Goal: Use online tool/utility: Utilize a website feature to perform a specific function

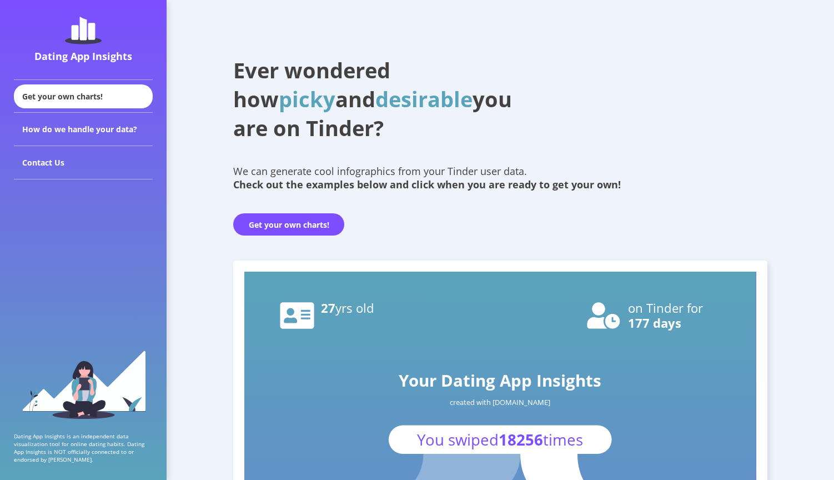
click at [305, 234] on button "Get your own charts!" at bounding box center [288, 224] width 111 height 22
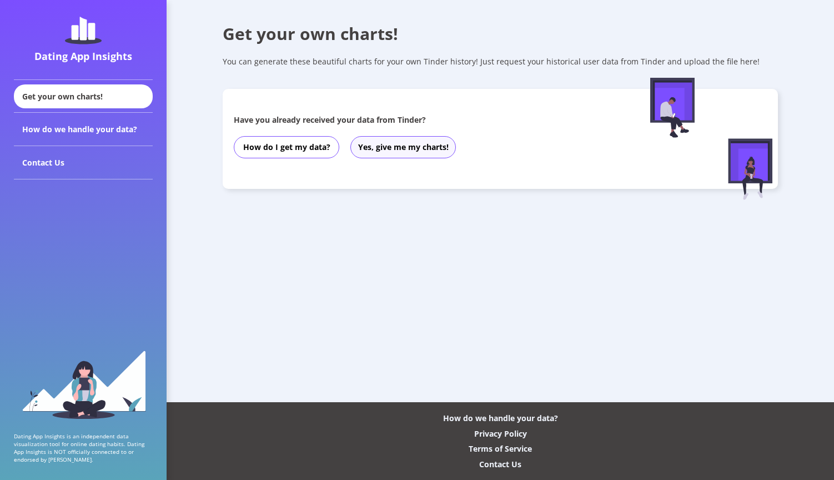
click at [393, 150] on button "Yes, give me my charts!" at bounding box center [402, 147] width 105 height 22
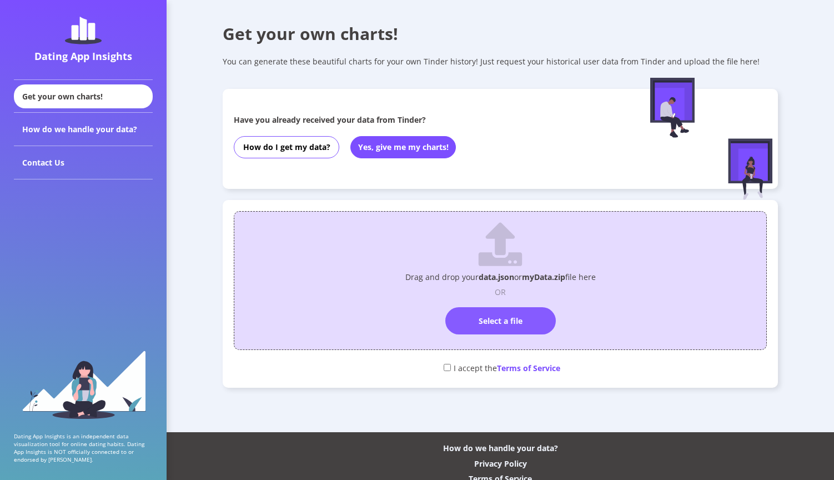
click at [485, 325] on label "Select a file" at bounding box center [500, 320] width 110 height 27
click at [500, 302] on input "Select a file" at bounding box center [500, 302] width 0 height 0
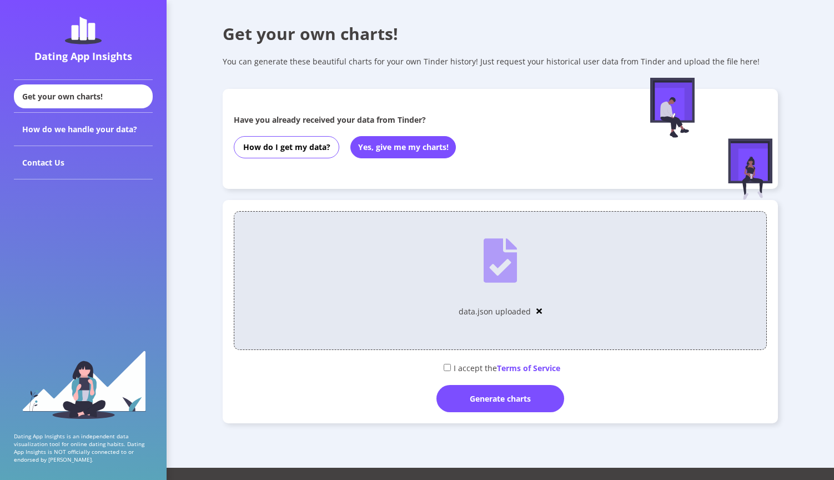
click at [473, 367] on div "I accept the Terms of Service" at bounding box center [500, 367] width 533 height 18
click at [445, 368] on input "checkbox" at bounding box center [447, 367] width 7 height 7
checkbox input "true"
click at [458, 390] on div "Generate charts" at bounding box center [500, 398] width 128 height 27
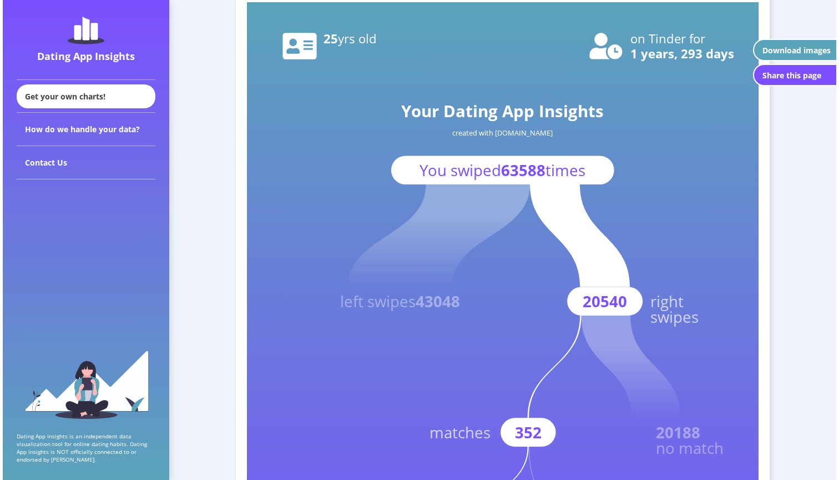
scroll to position [56, 0]
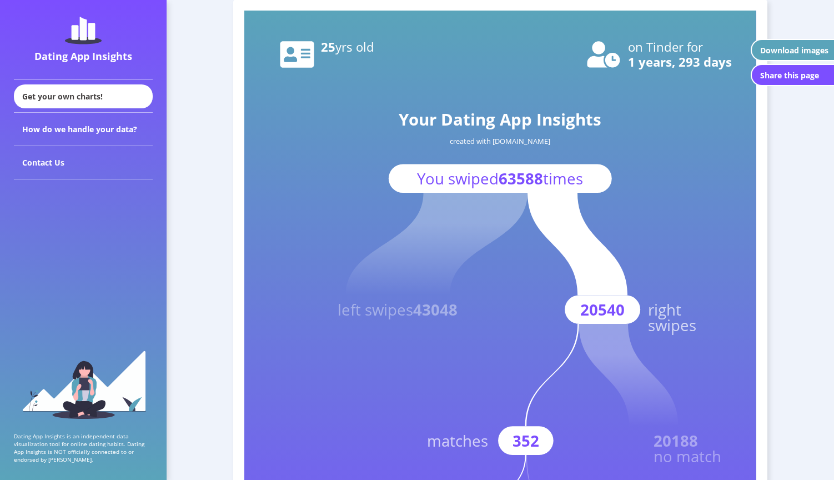
click at [788, 53] on div "Download images" at bounding box center [794, 50] width 68 height 11
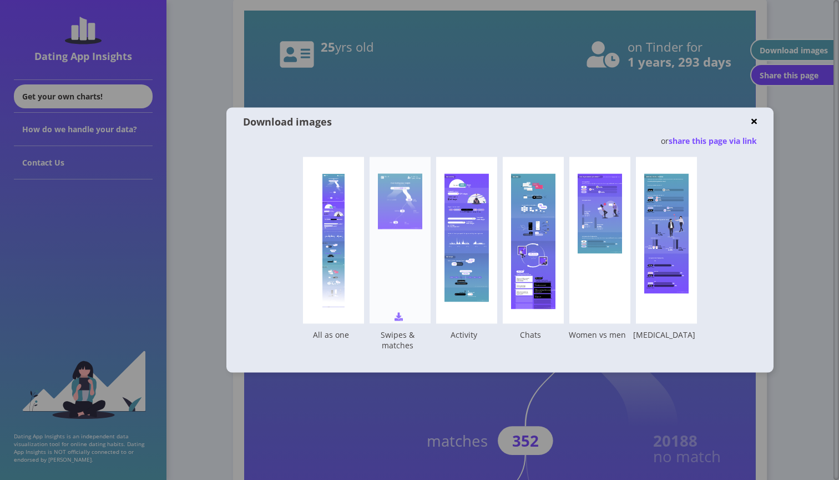
click at [413, 283] on div "Your Dating App Insights created with [DOMAIN_NAME] You swiped 63588 times left…" at bounding box center [400, 240] width 61 height 167
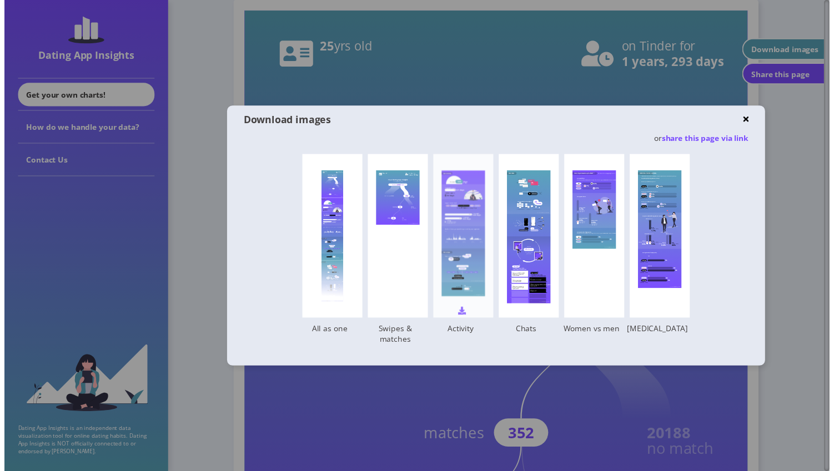
scroll to position [39, 0]
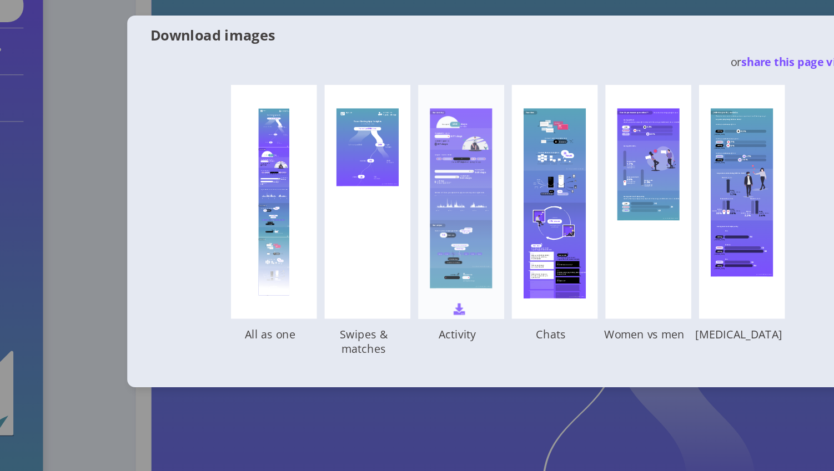
click at [459, 308] on img at bounding box center [463, 312] width 8 height 8
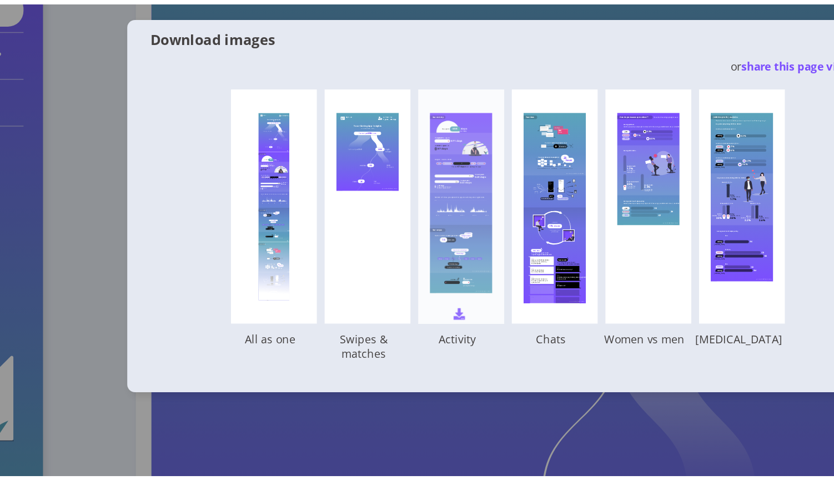
scroll to position [75, 0]
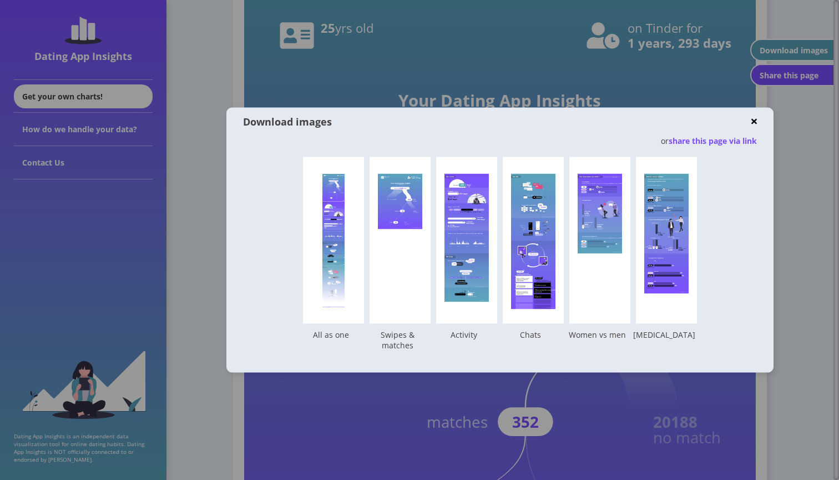
click at [755, 123] on img at bounding box center [755, 121] width 6 height 8
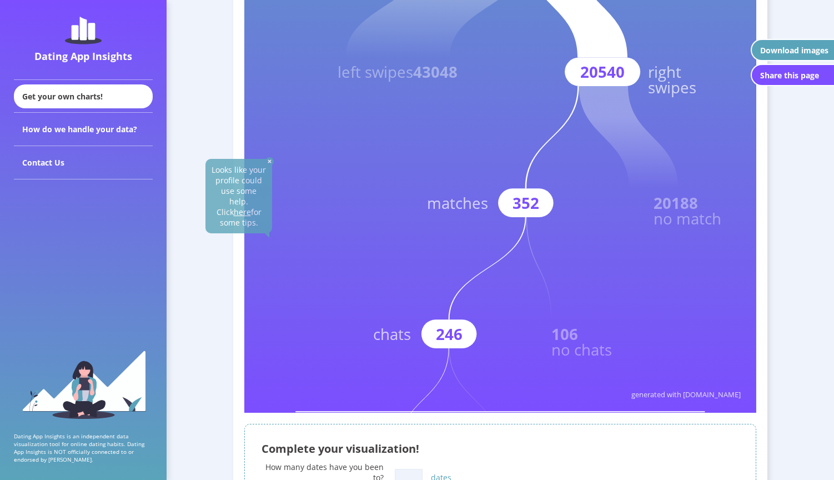
scroll to position [288, 0]
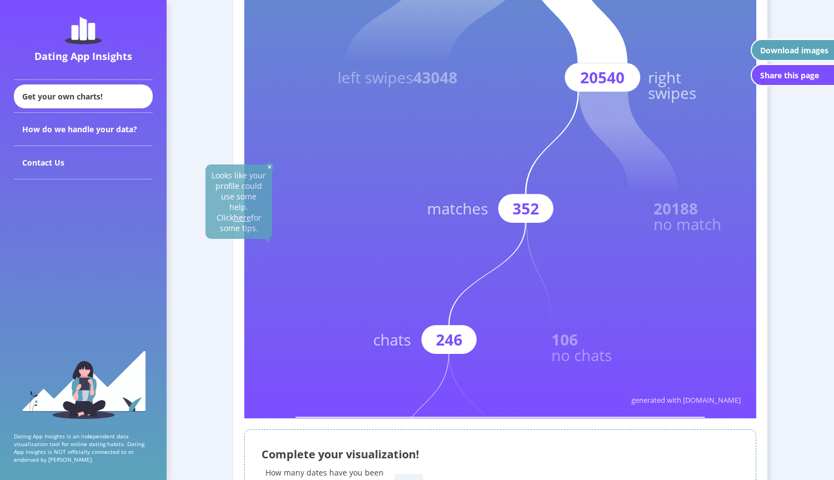
click at [380, 258] on rect at bounding box center [500, 98] width 512 height 640
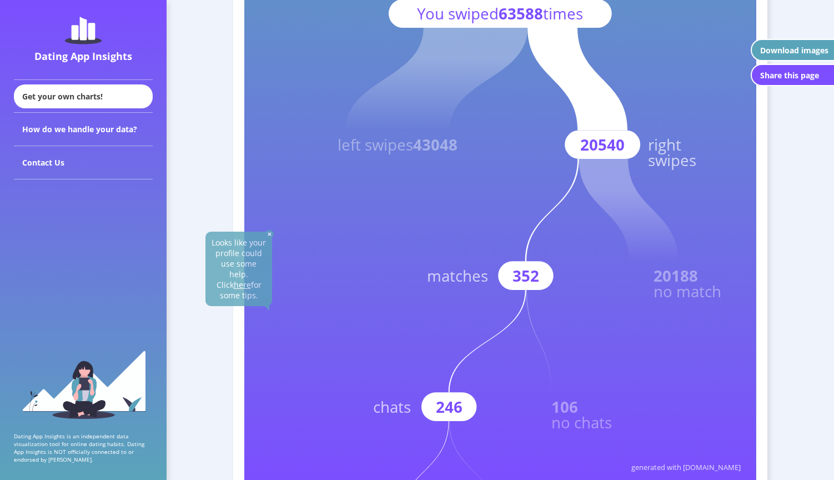
scroll to position [199, 0]
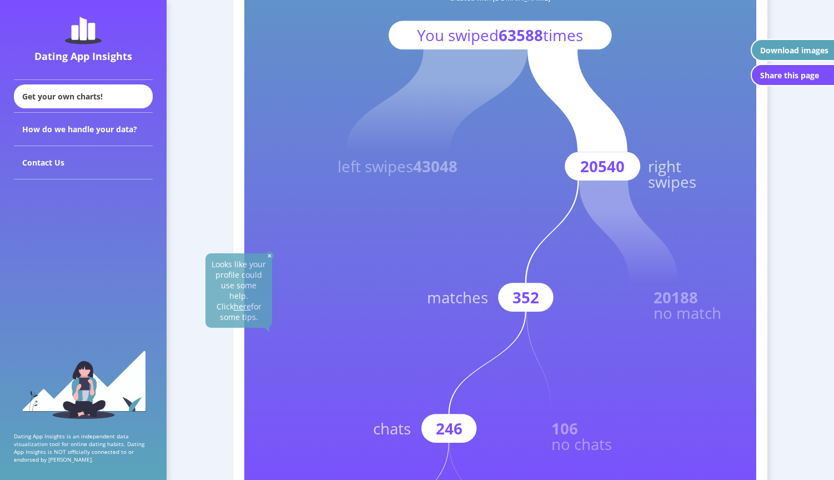
click at [270, 259] on img at bounding box center [269, 256] width 8 height 8
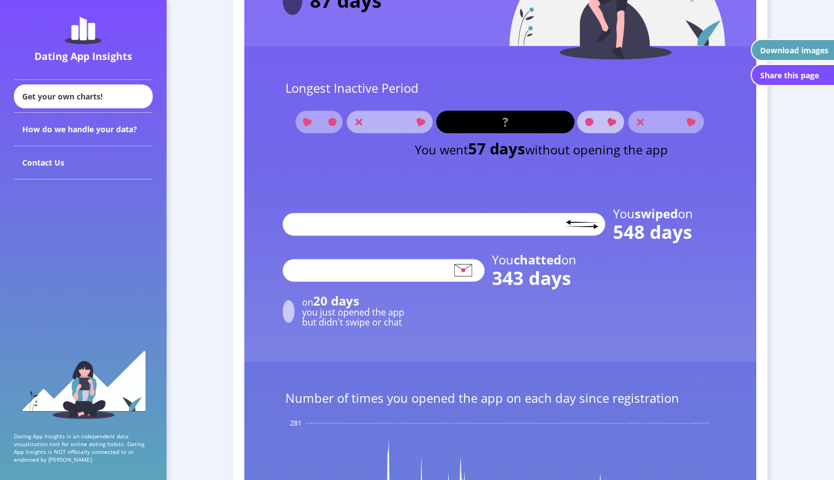
scroll to position [1274, 0]
click at [506, 124] on text "?" at bounding box center [505, 121] width 6 height 17
click at [500, 144] on tspan "57 days" at bounding box center [496, 148] width 57 height 21
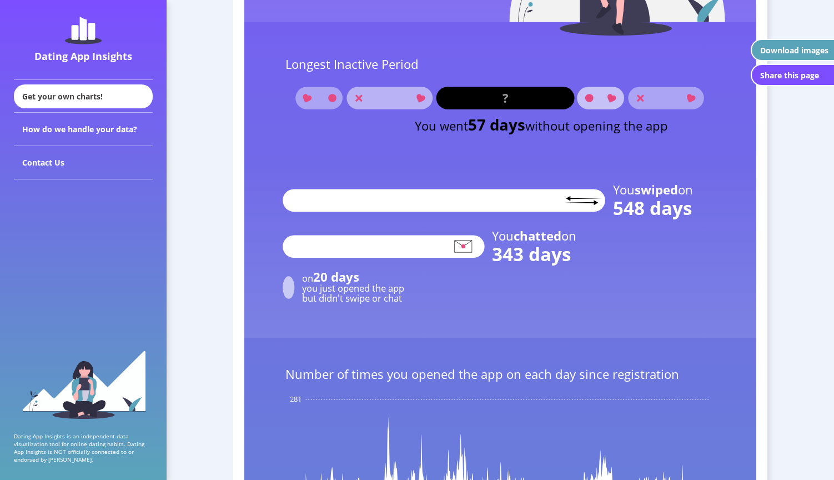
scroll to position [1298, 0]
click at [256, 183] on rect at bounding box center [500, 249] width 512 height 177
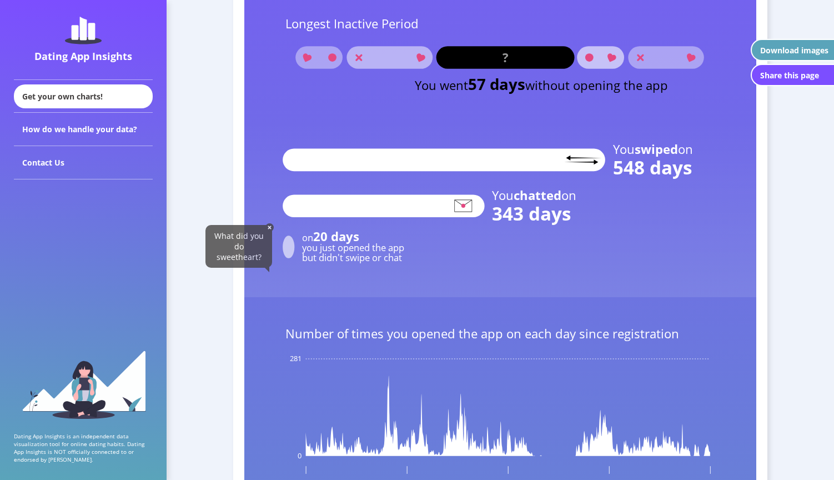
scroll to position [1339, 0]
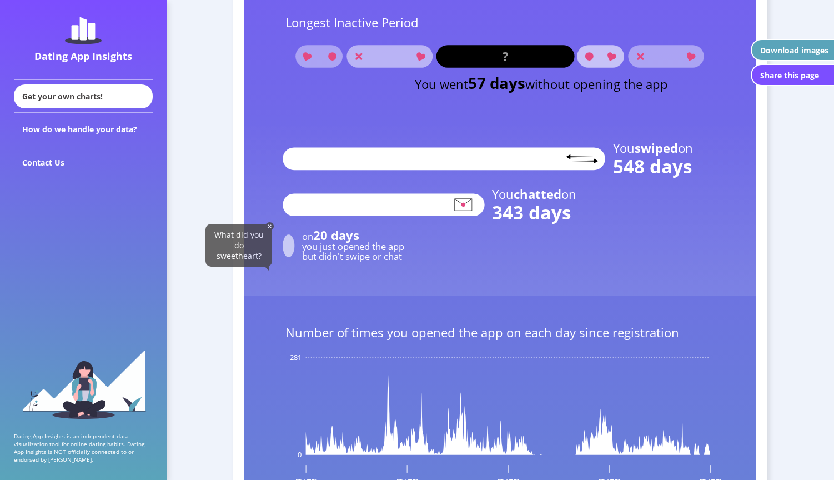
click at [271, 228] on img at bounding box center [269, 226] width 8 height 8
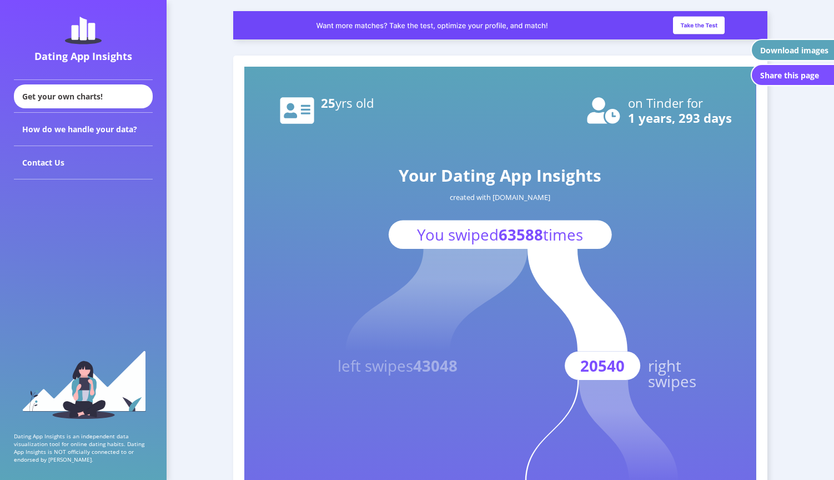
scroll to position [0, 0]
